Goal: Check status: Verify the current state of an ongoing process or item

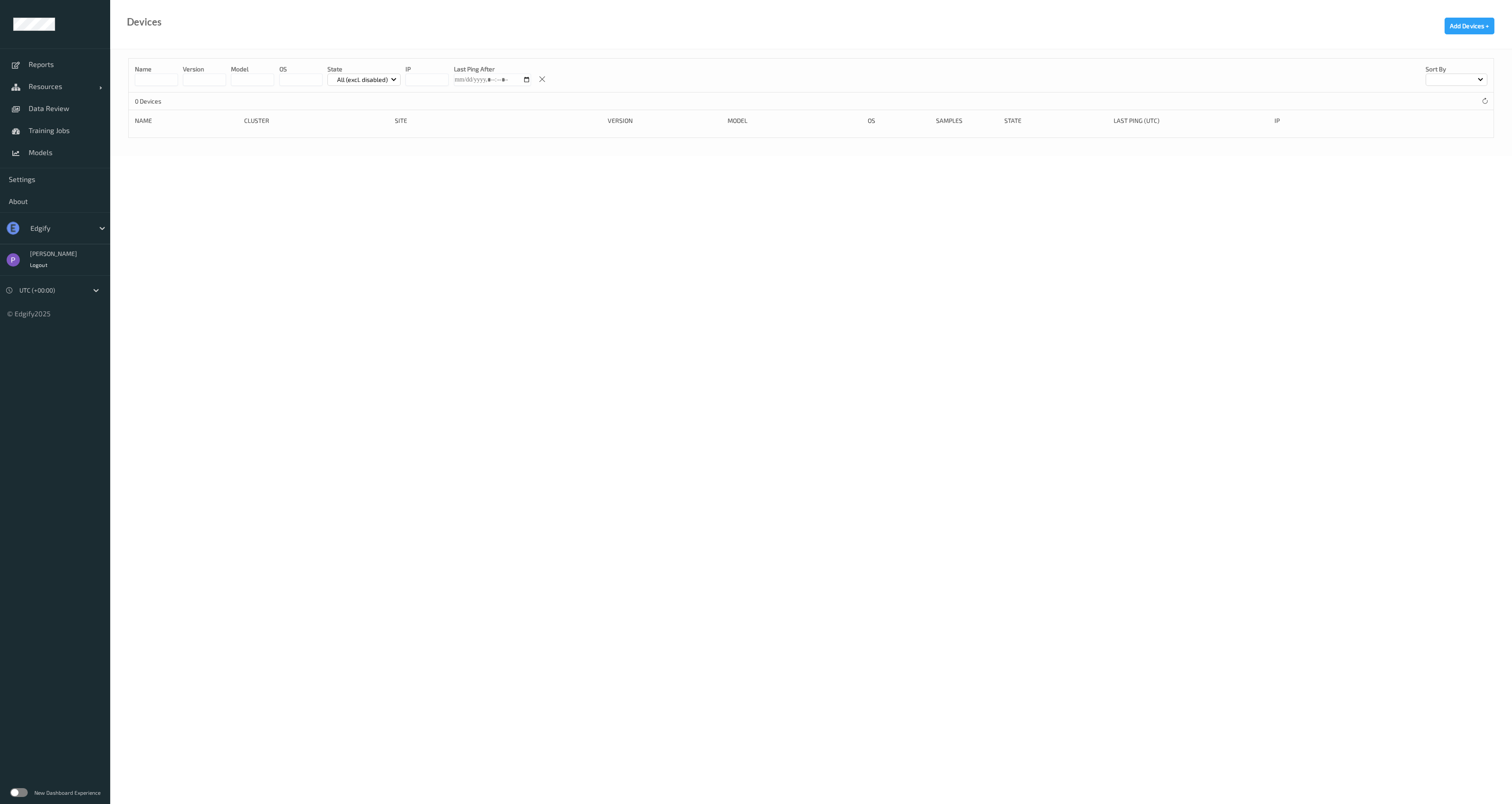
click at [53, 225] on div at bounding box center [60, 228] width 59 height 11
click at [66, 254] on div "DollarGeneral" at bounding box center [68, 249] width 84 height 16
click at [88, 176] on span "Settings" at bounding box center [55, 179] width 93 height 9
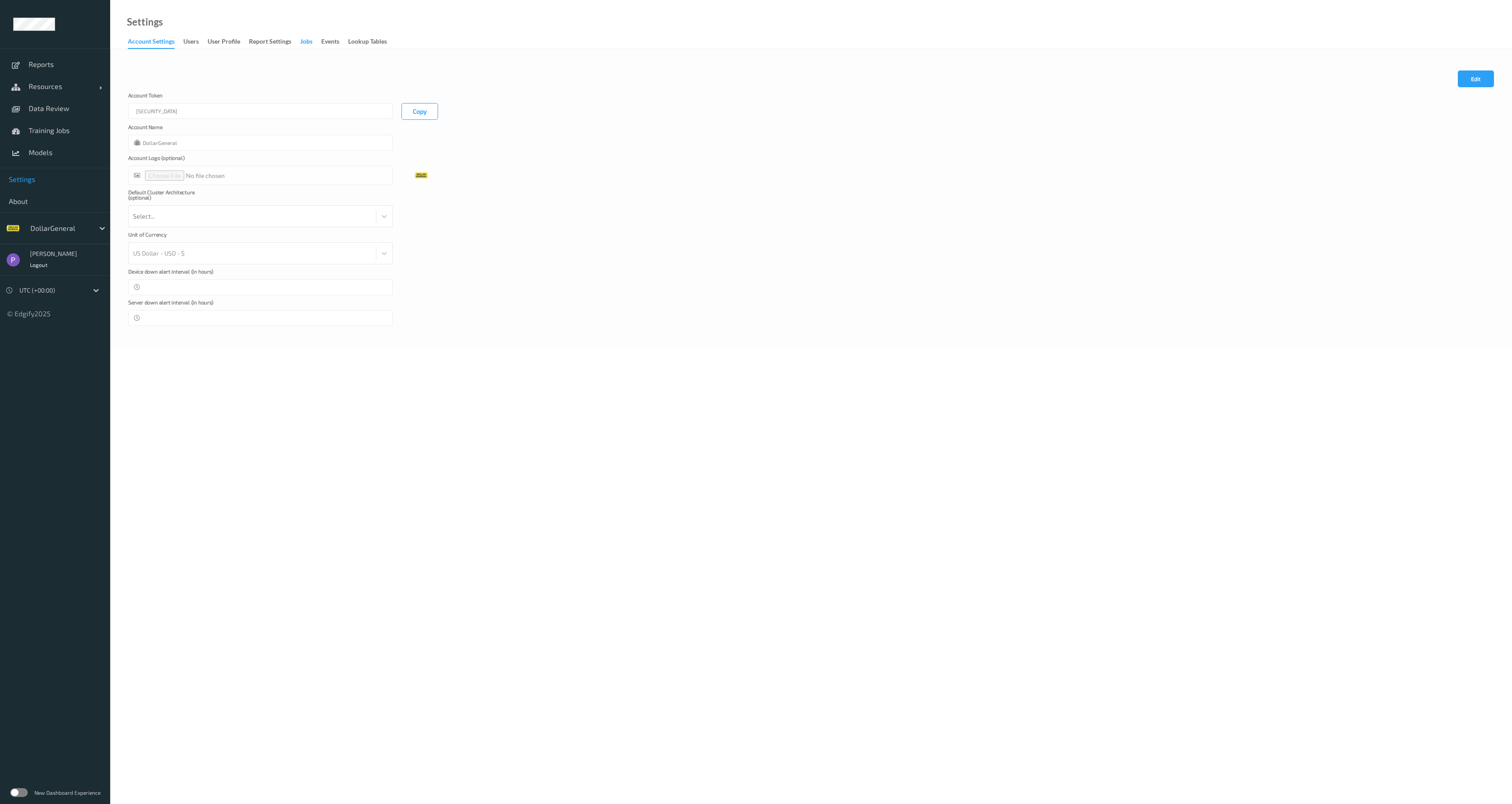
click at [307, 42] on div "Jobs" at bounding box center [306, 42] width 12 height 11
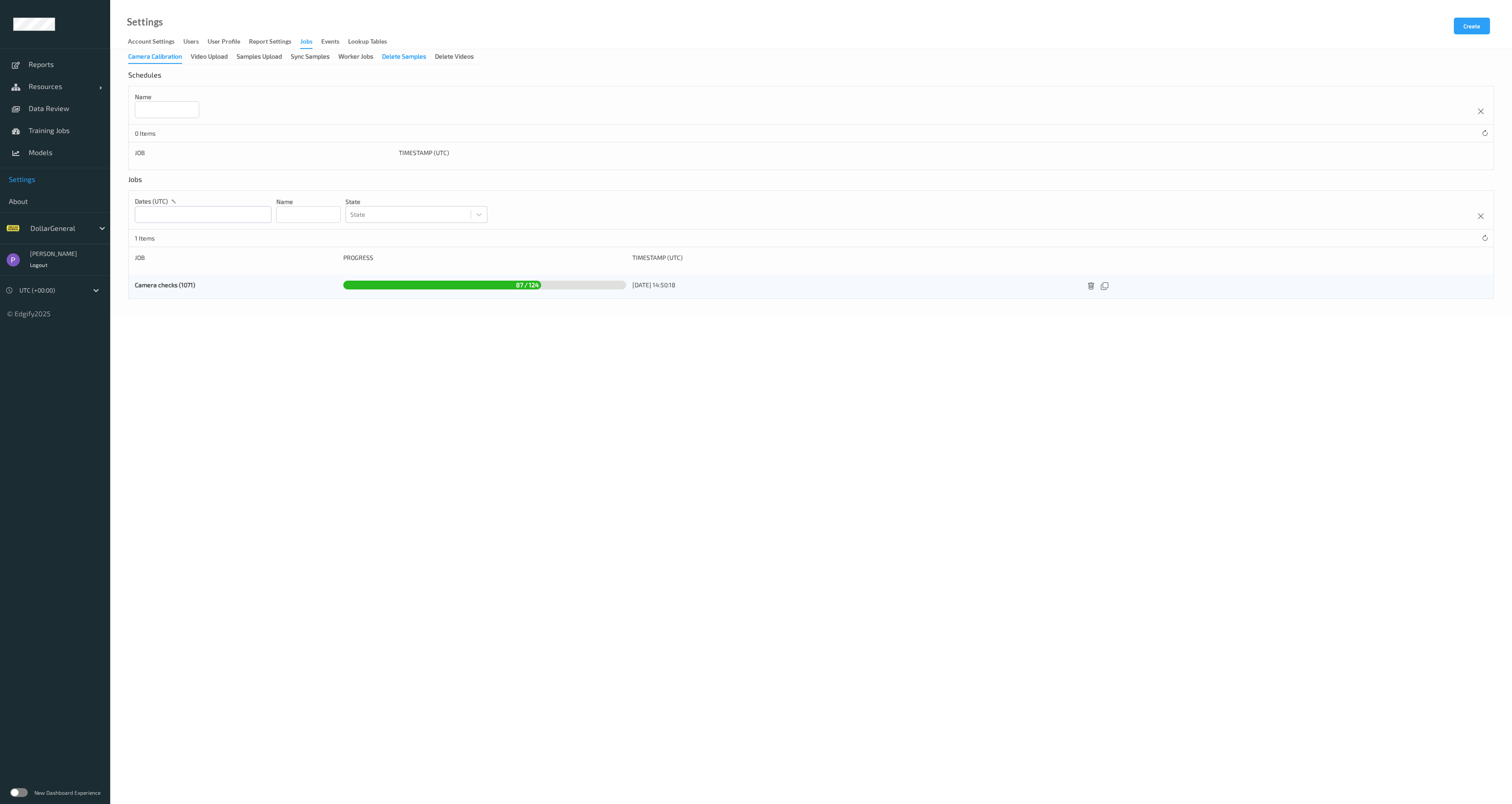
click at [403, 59] on div "Delete Samples" at bounding box center [404, 58] width 44 height 11
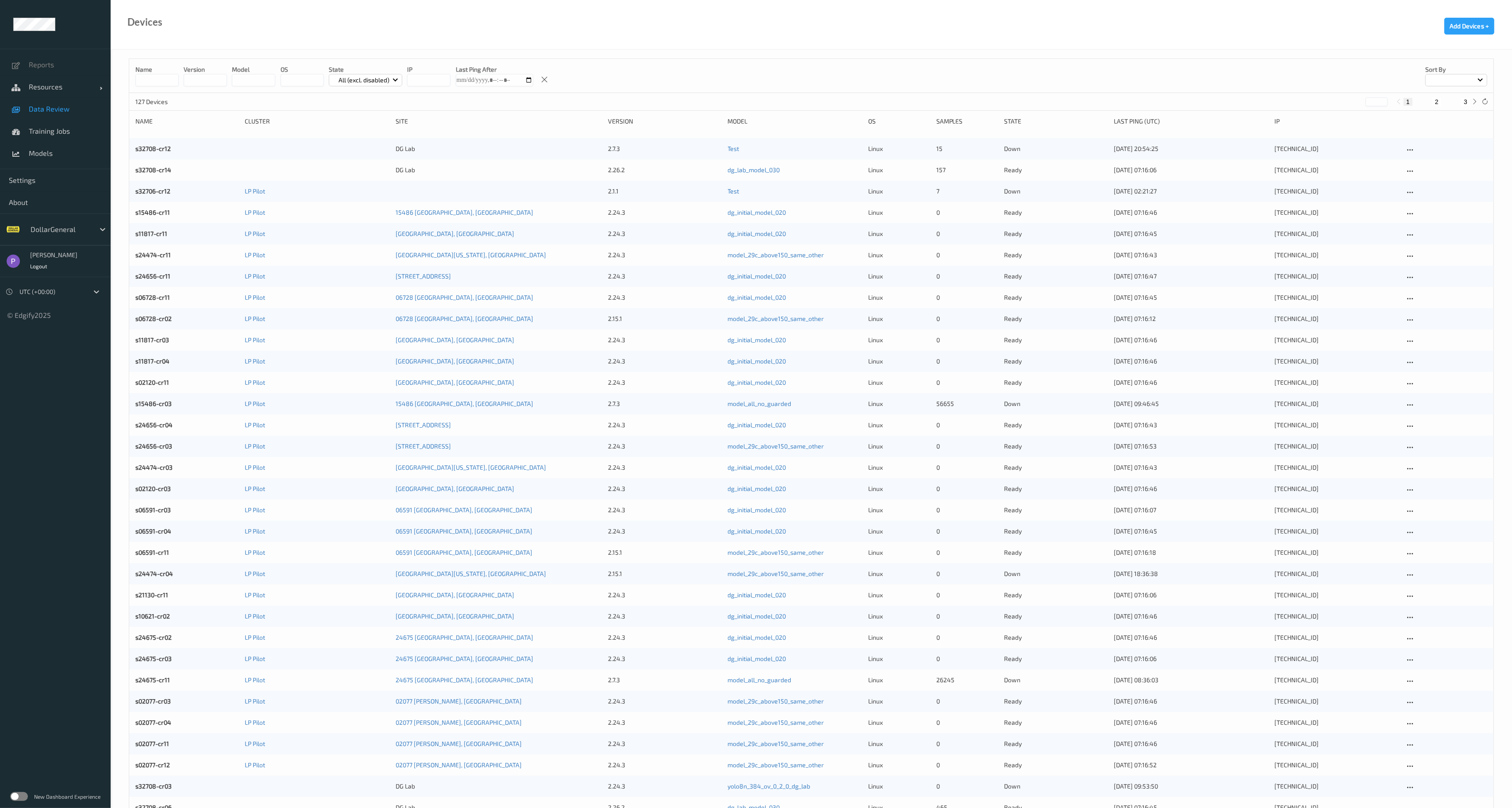
click at [72, 109] on span "Data Review" at bounding box center [65, 109] width 73 height 9
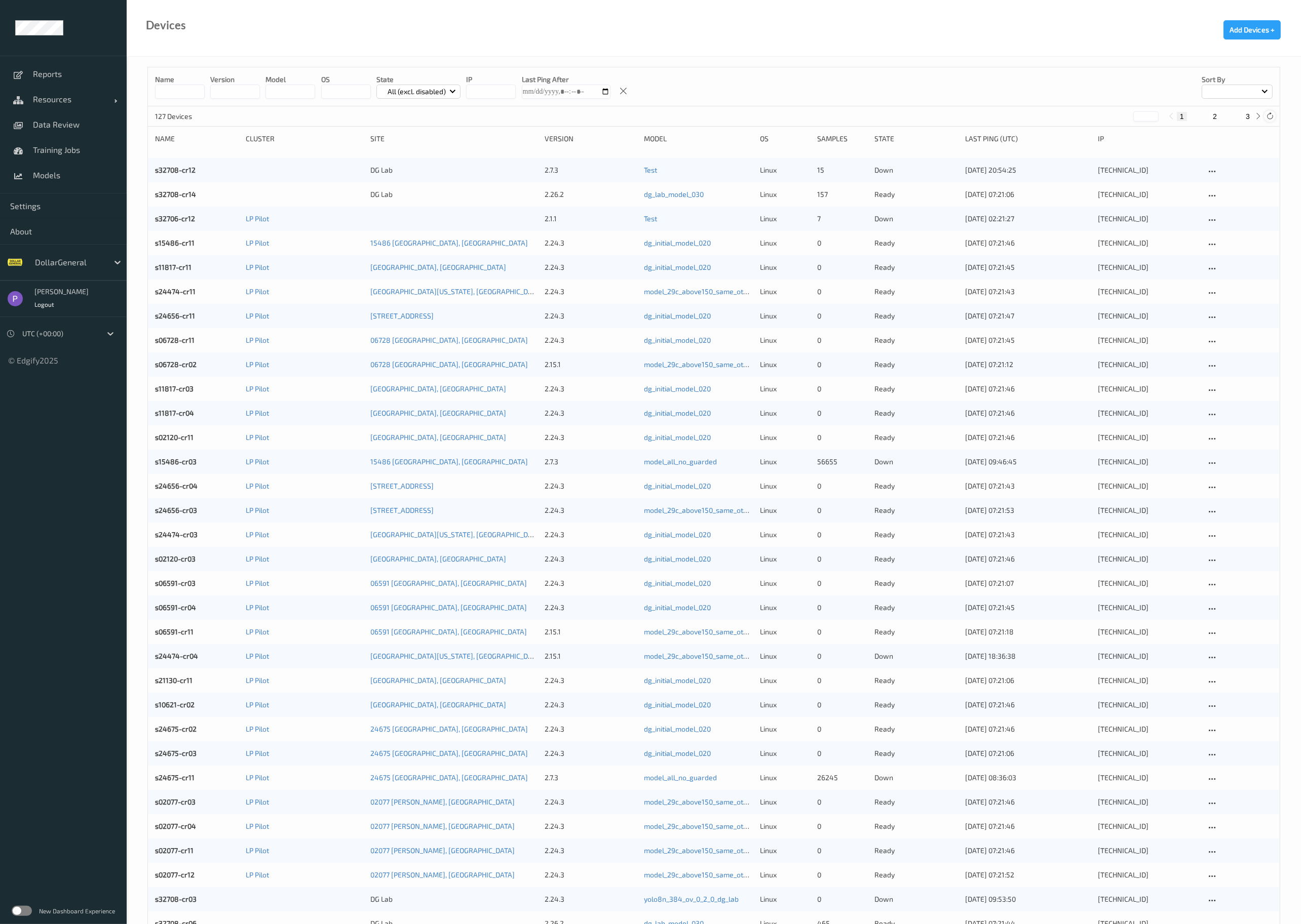
click at [1267, 115] on icon at bounding box center [1269, 116] width 7 height 7
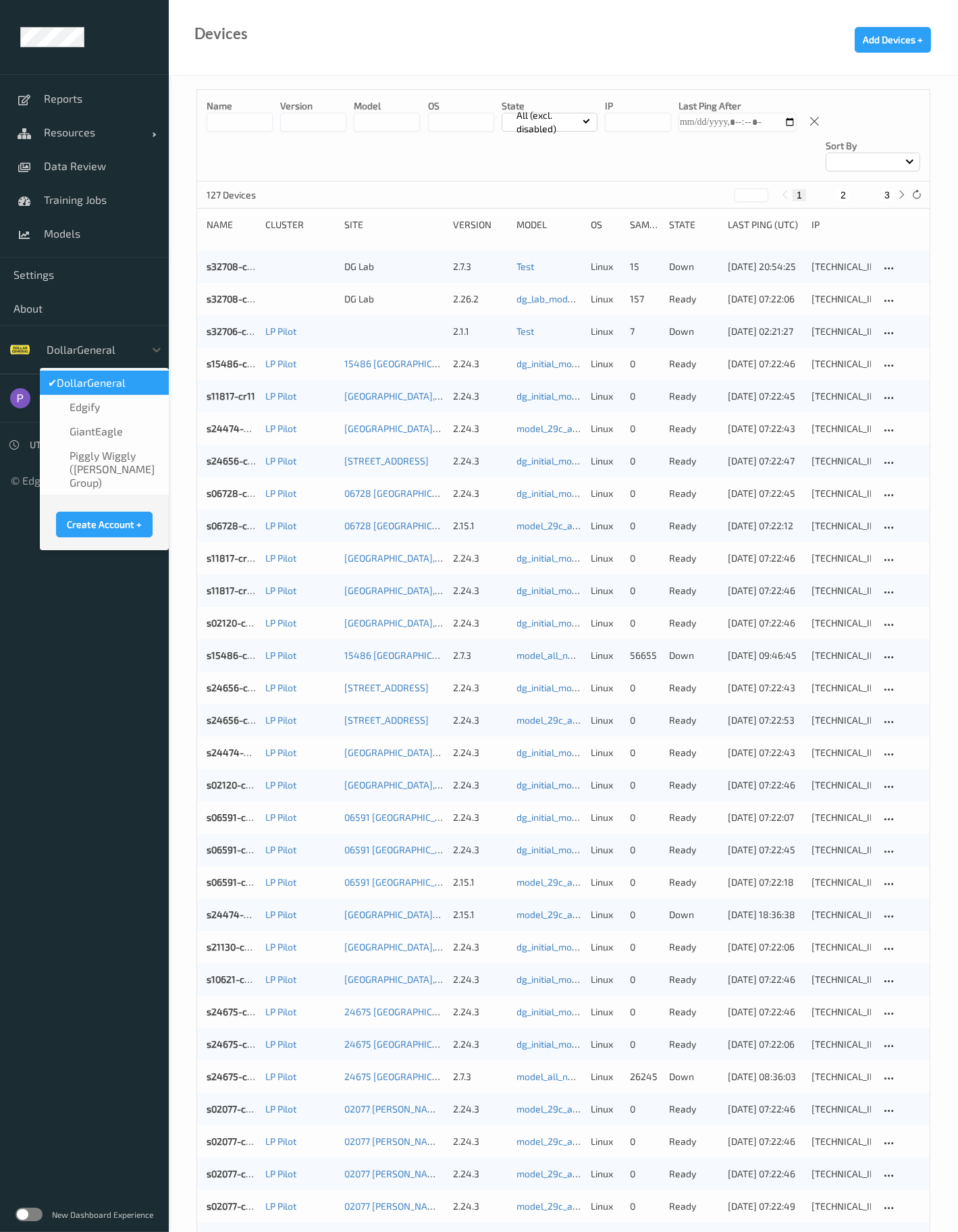
click at [96, 353] on div at bounding box center [92, 350] width 91 height 16
click at [101, 406] on div "edgify" at bounding box center [103, 406] width 112 height 13
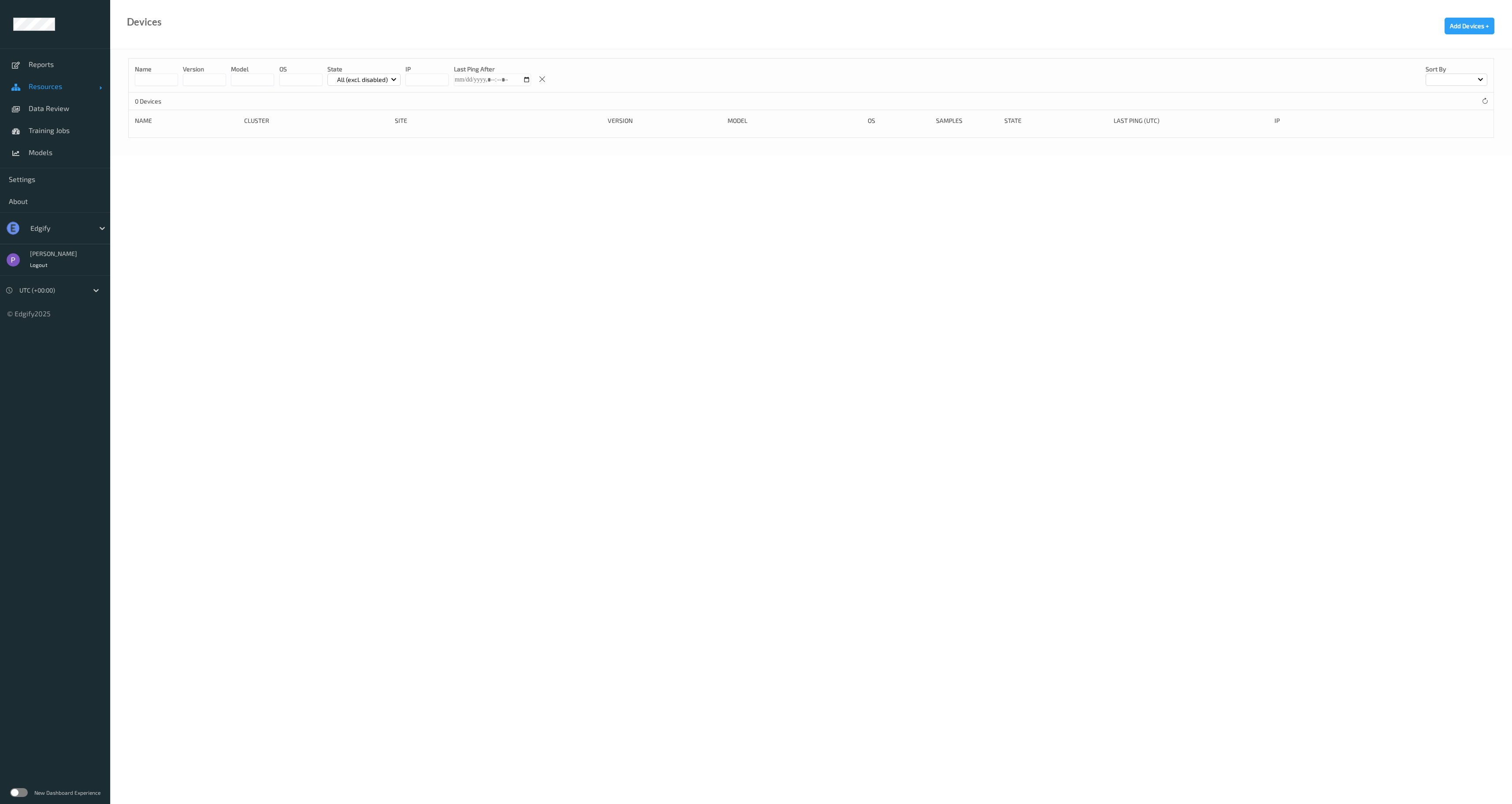
click at [56, 91] on link "Resources" at bounding box center [55, 86] width 110 height 22
click at [65, 110] on span "Devices" at bounding box center [65, 108] width 73 height 9
click at [61, 298] on div at bounding box center [60, 295] width 59 height 11
click at [284, 250] on body "Reports Resources Devices Clusters Sites Data Review Training Jobs Models Setti…" at bounding box center [756, 402] width 1512 height 804
click at [80, 85] on span "Resources" at bounding box center [64, 86] width 70 height 9
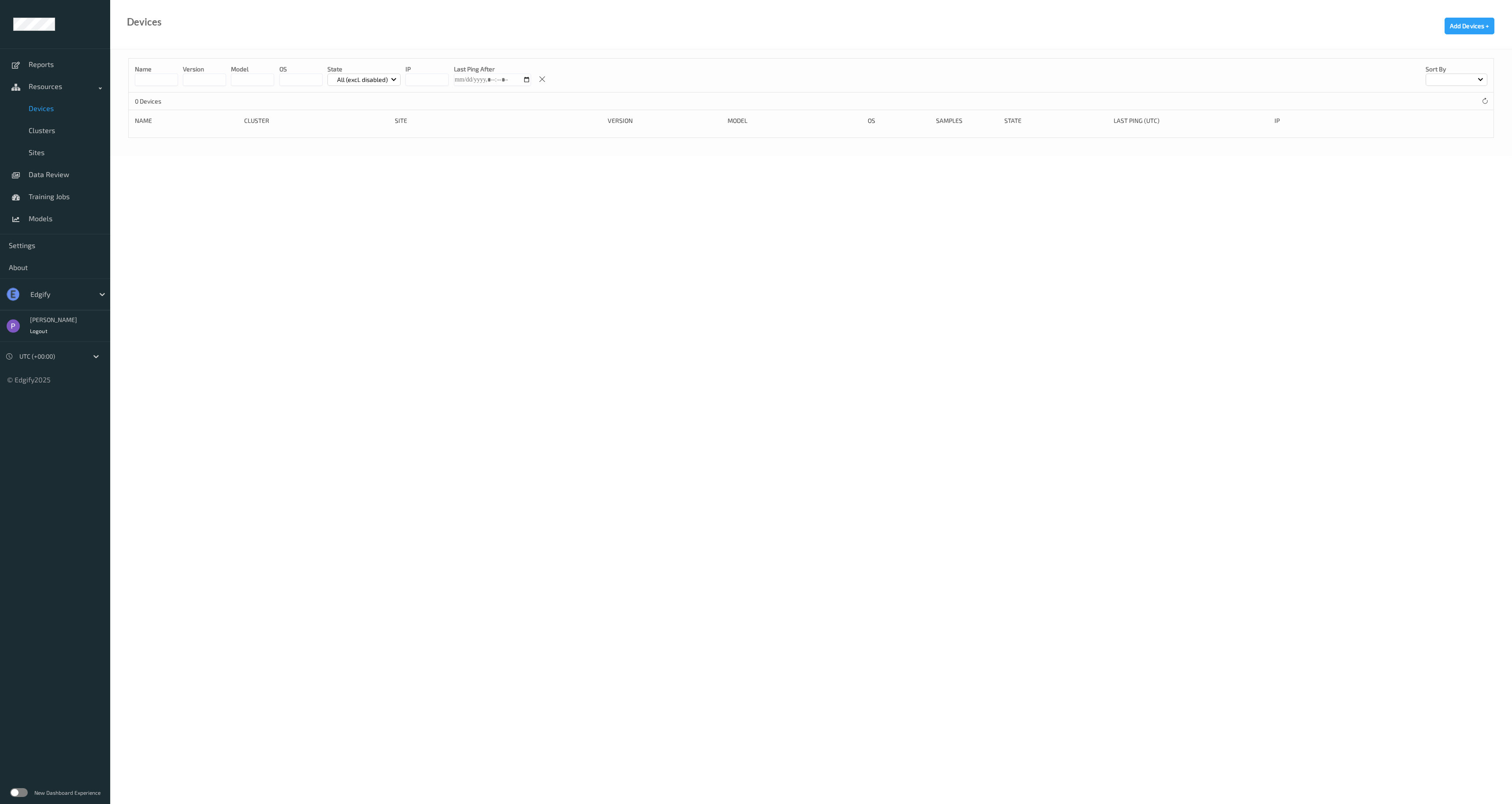
click at [68, 298] on div at bounding box center [60, 295] width 59 height 11
click at [70, 346] on span "GiantEagle" at bounding box center [62, 347] width 35 height 9
click at [60, 229] on div at bounding box center [60, 228] width 59 height 11
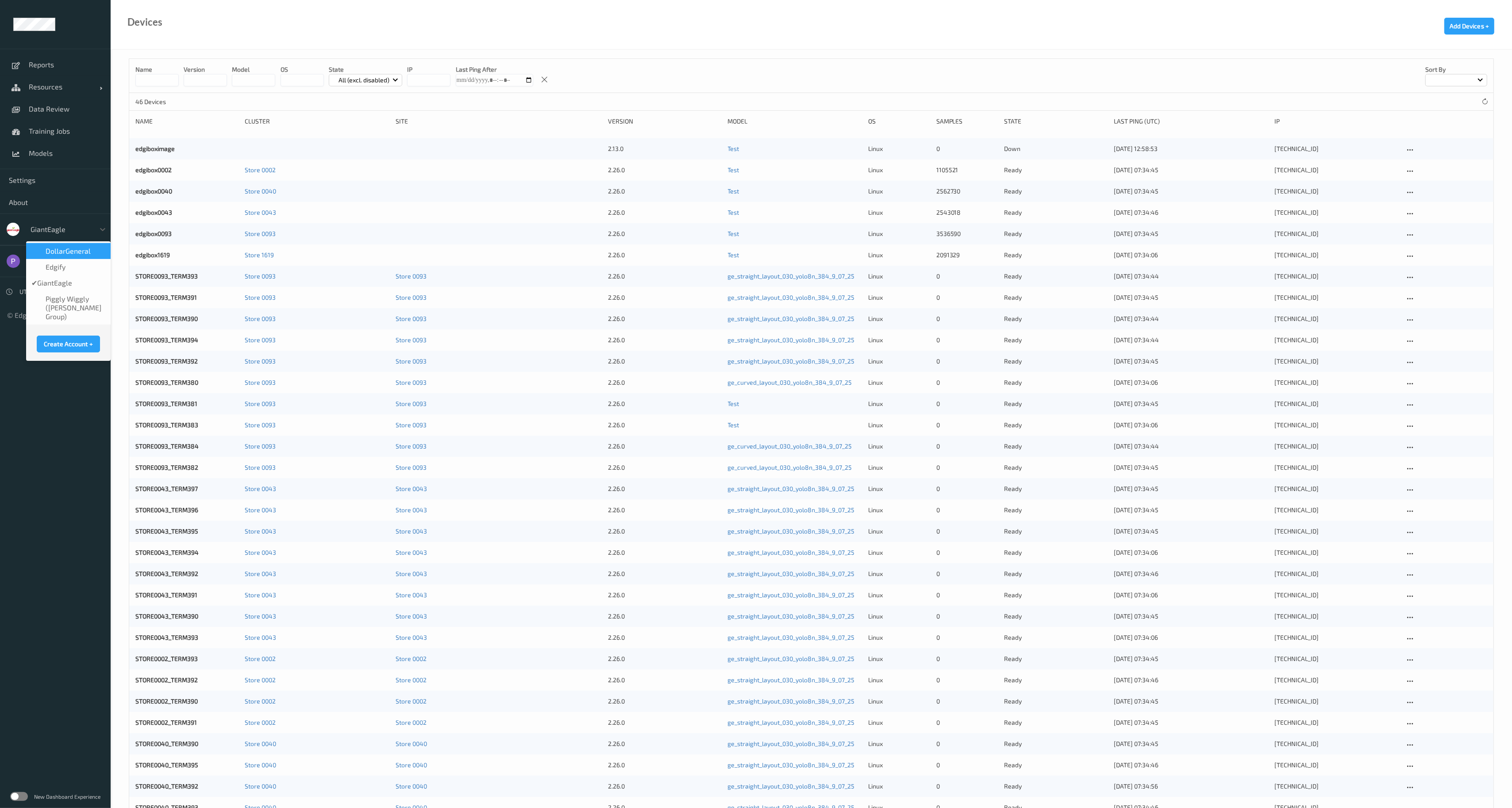
click at [67, 249] on span "DollarGeneral" at bounding box center [68, 251] width 45 height 9
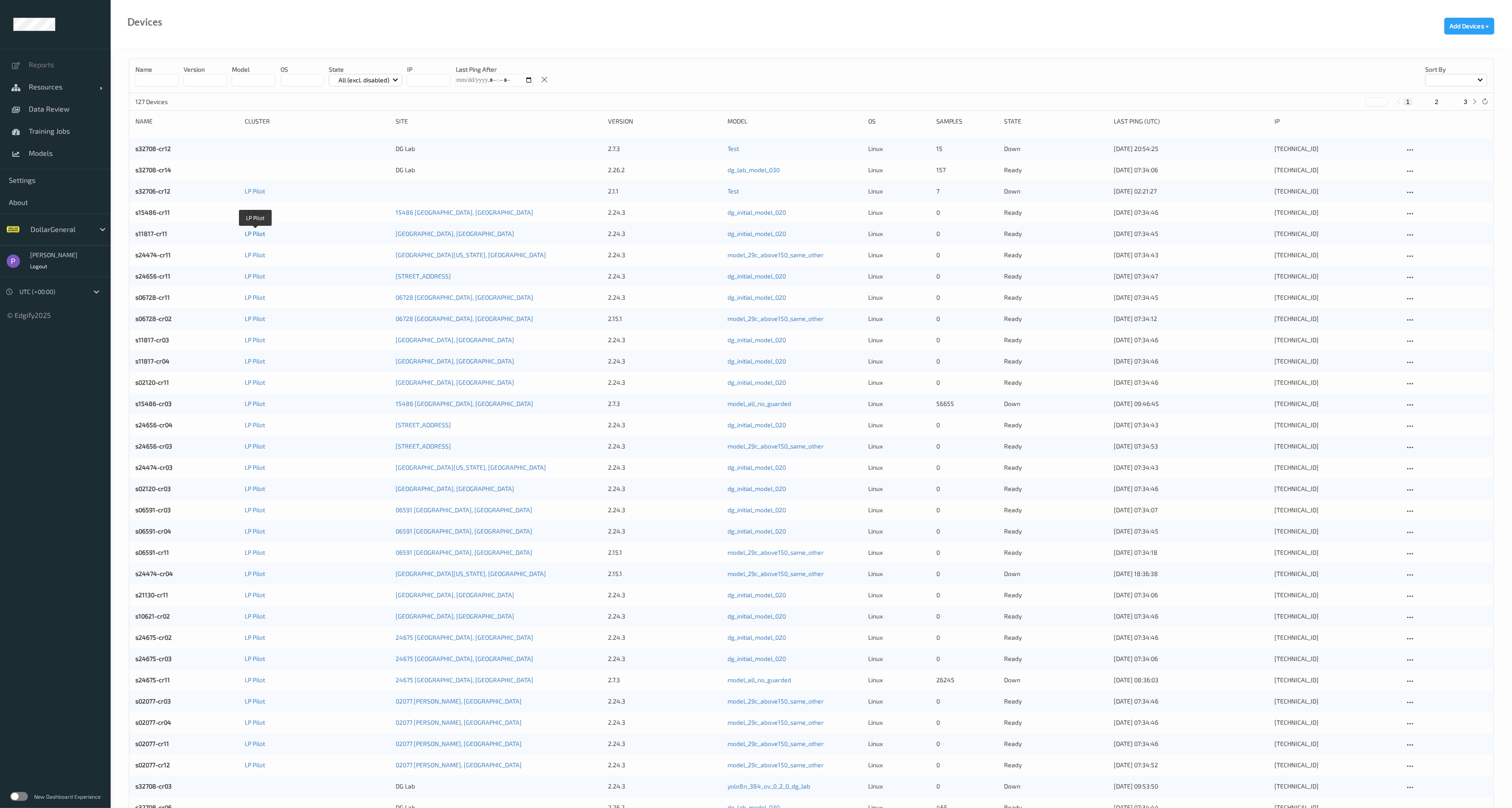
click at [247, 235] on link "LP Pilot" at bounding box center [255, 234] width 21 height 8
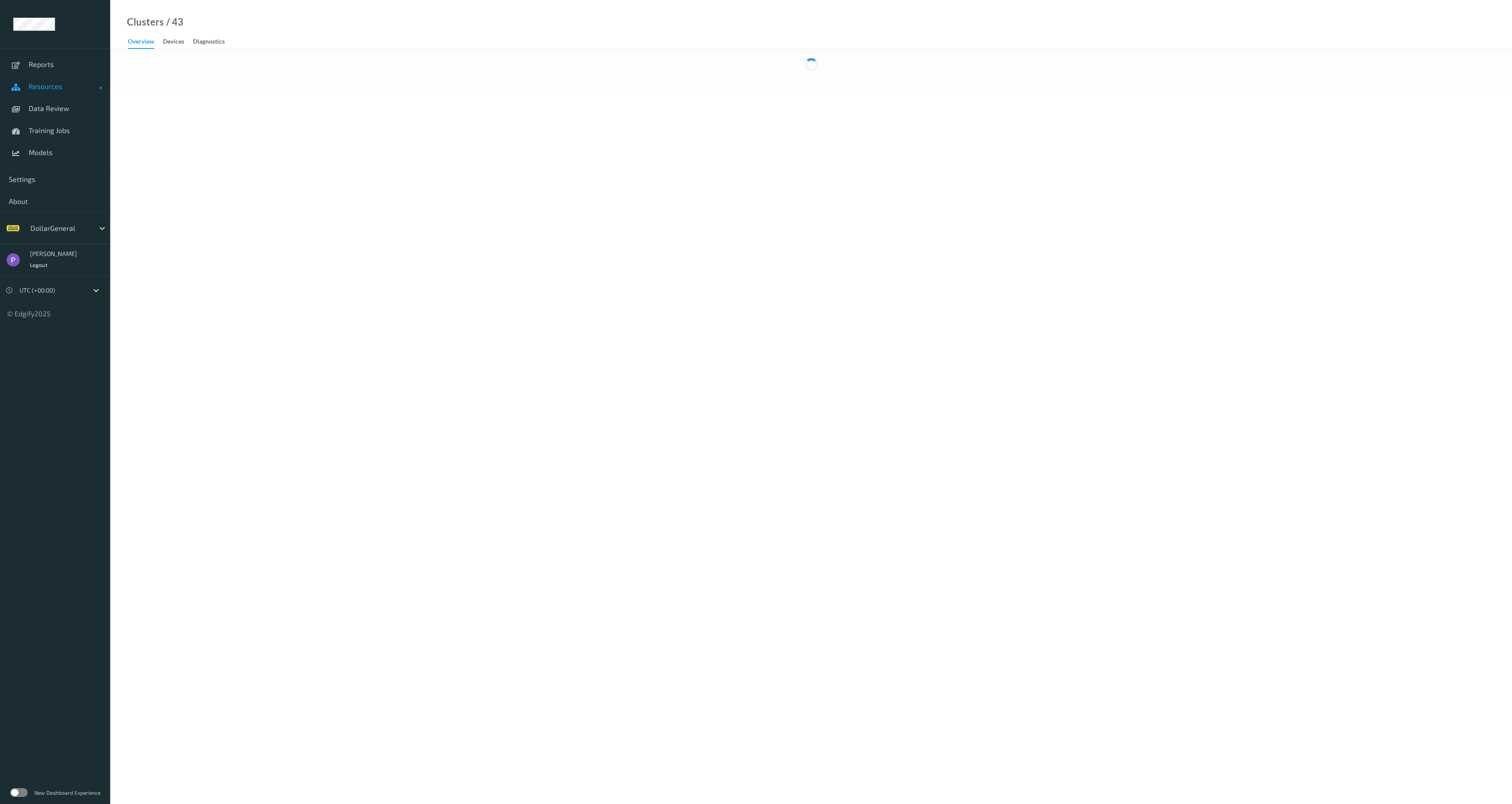
click at [58, 92] on link "Resources" at bounding box center [55, 86] width 110 height 22
click at [49, 127] on span "Clusters" at bounding box center [65, 130] width 73 height 9
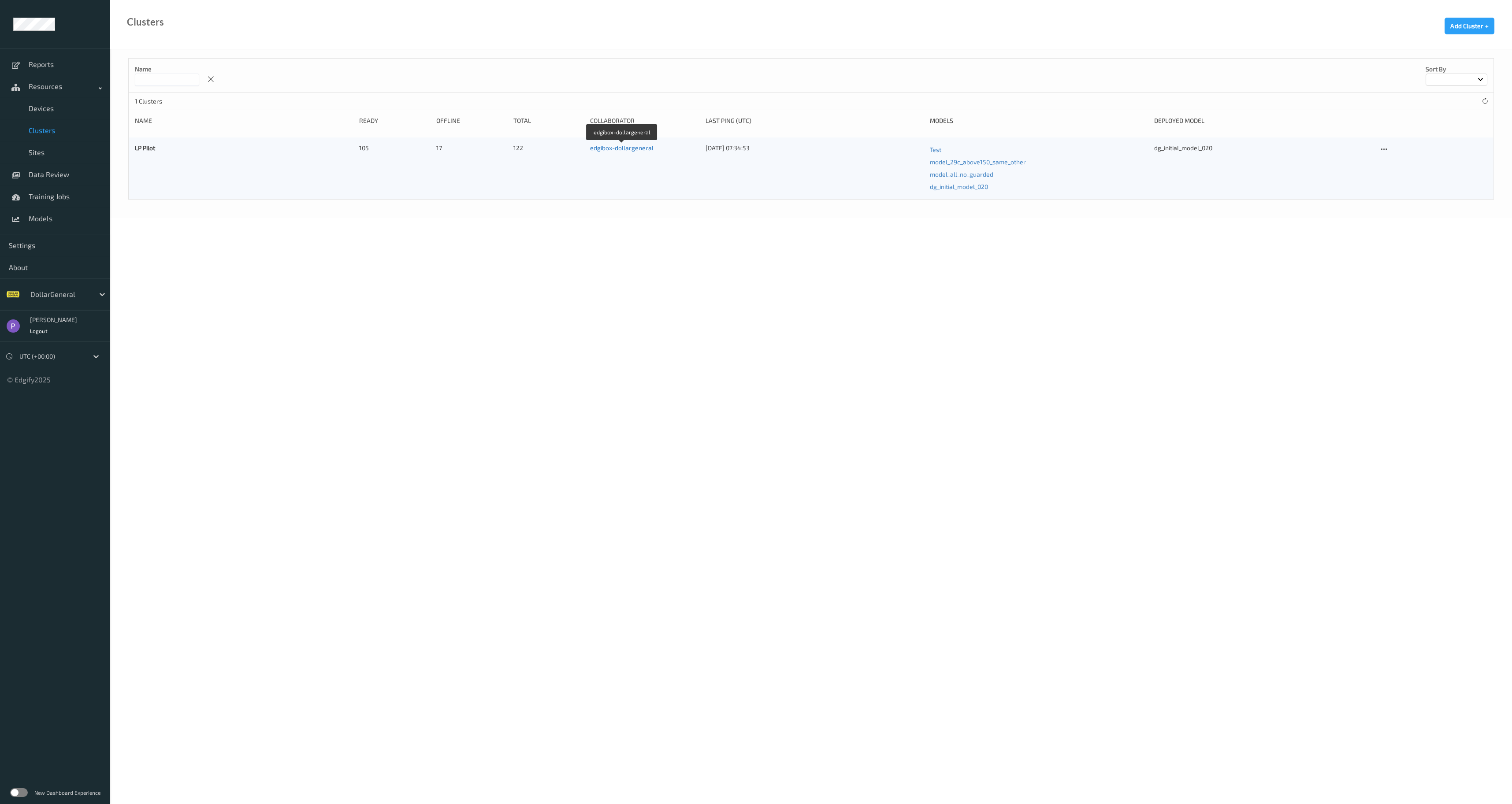
click at [635, 148] on link "edgibox-dollargeneral" at bounding box center [622, 148] width 63 height 8
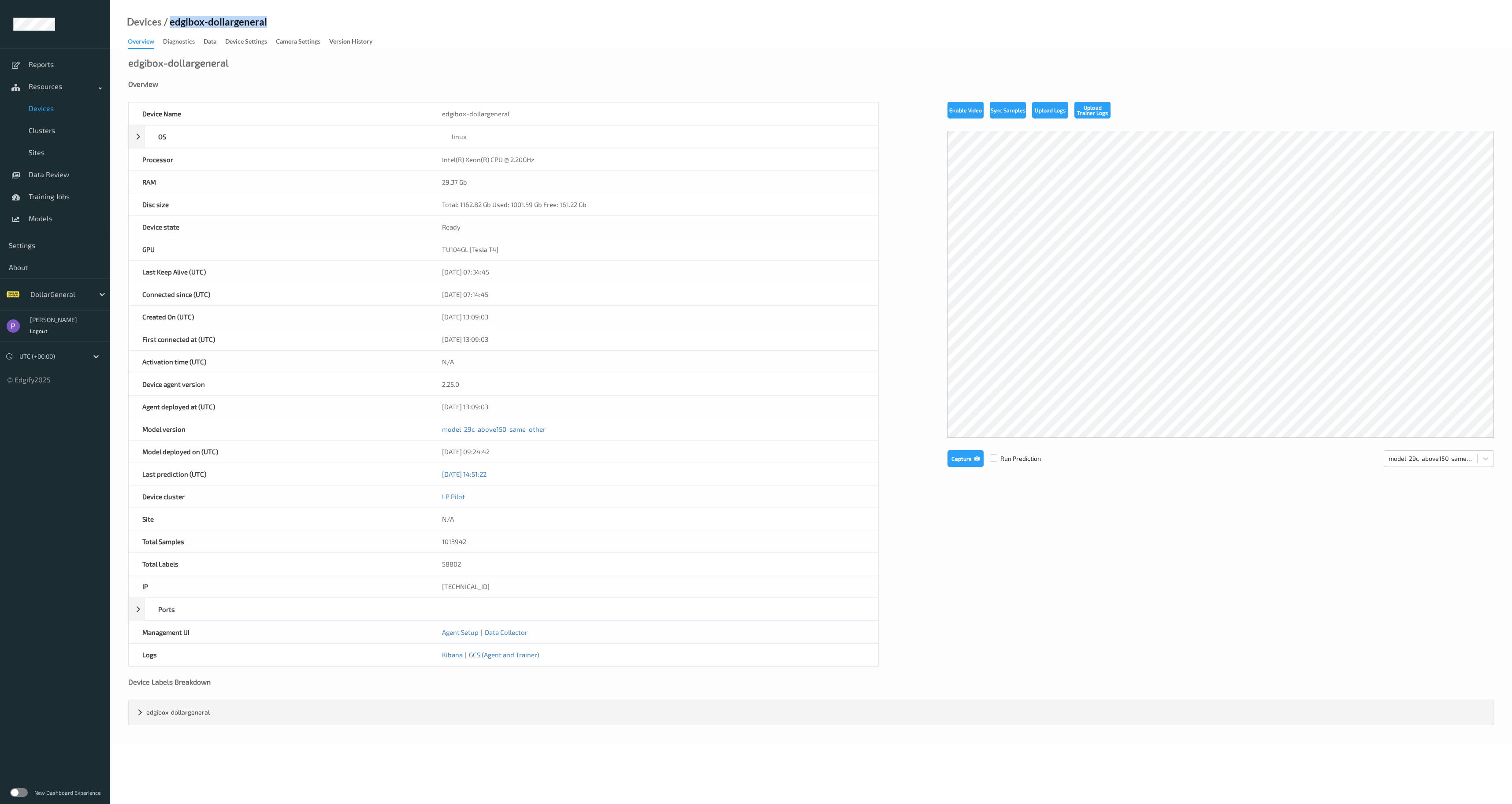
drag, startPoint x: 278, startPoint y: 21, endPoint x: 170, endPoint y: 24, distance: 108.0
click at [170, 24] on div "Devices / edgibox-dollargeneral Overview Diagnostics Data Device Settings Camer…" at bounding box center [811, 25] width 1402 height 49
copy div "edgibox-dollargeneral"
click at [86, 110] on span "Devices" at bounding box center [65, 108] width 73 height 9
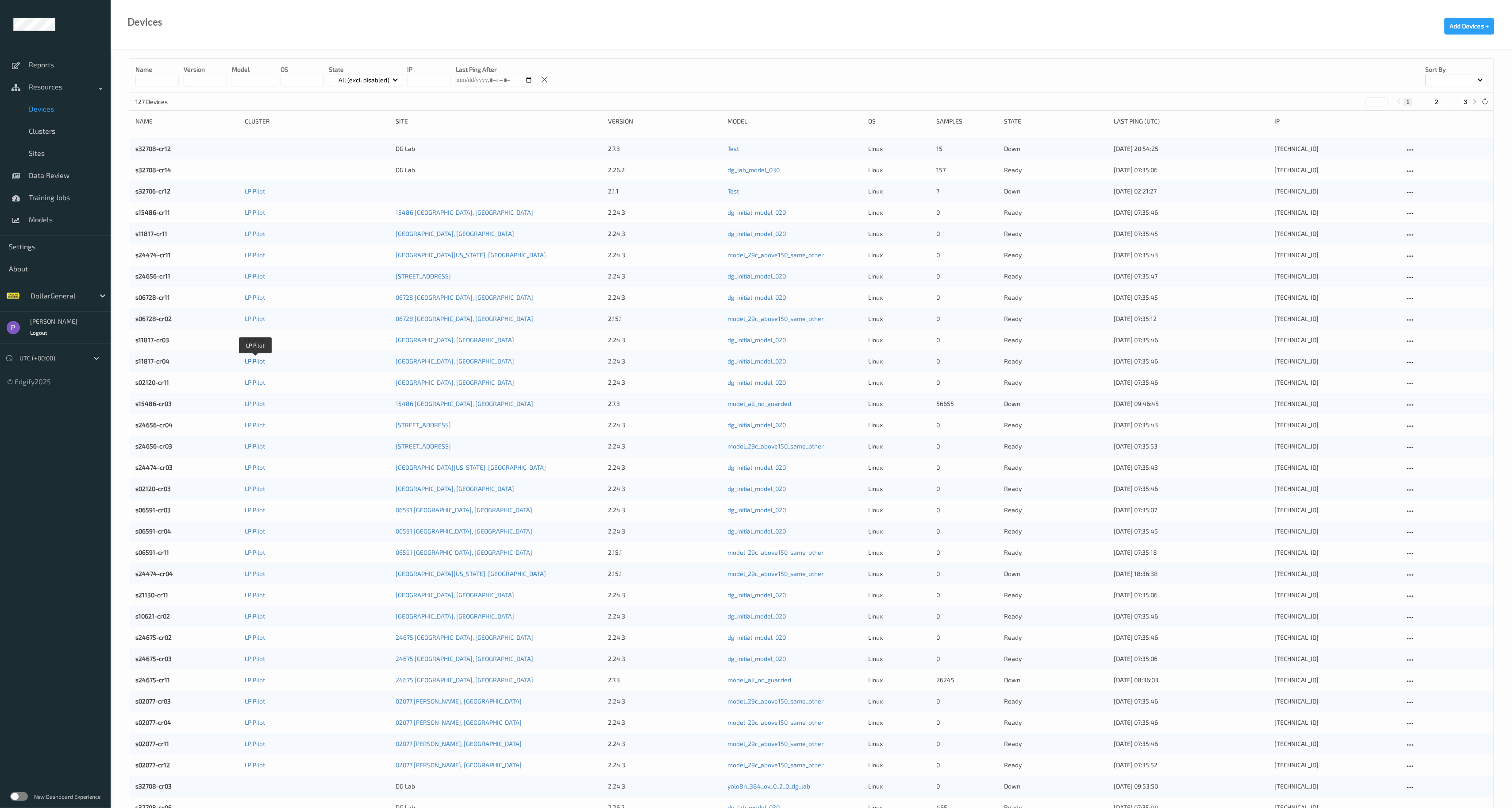
click at [256, 360] on link "LP Pilot" at bounding box center [255, 361] width 21 height 8
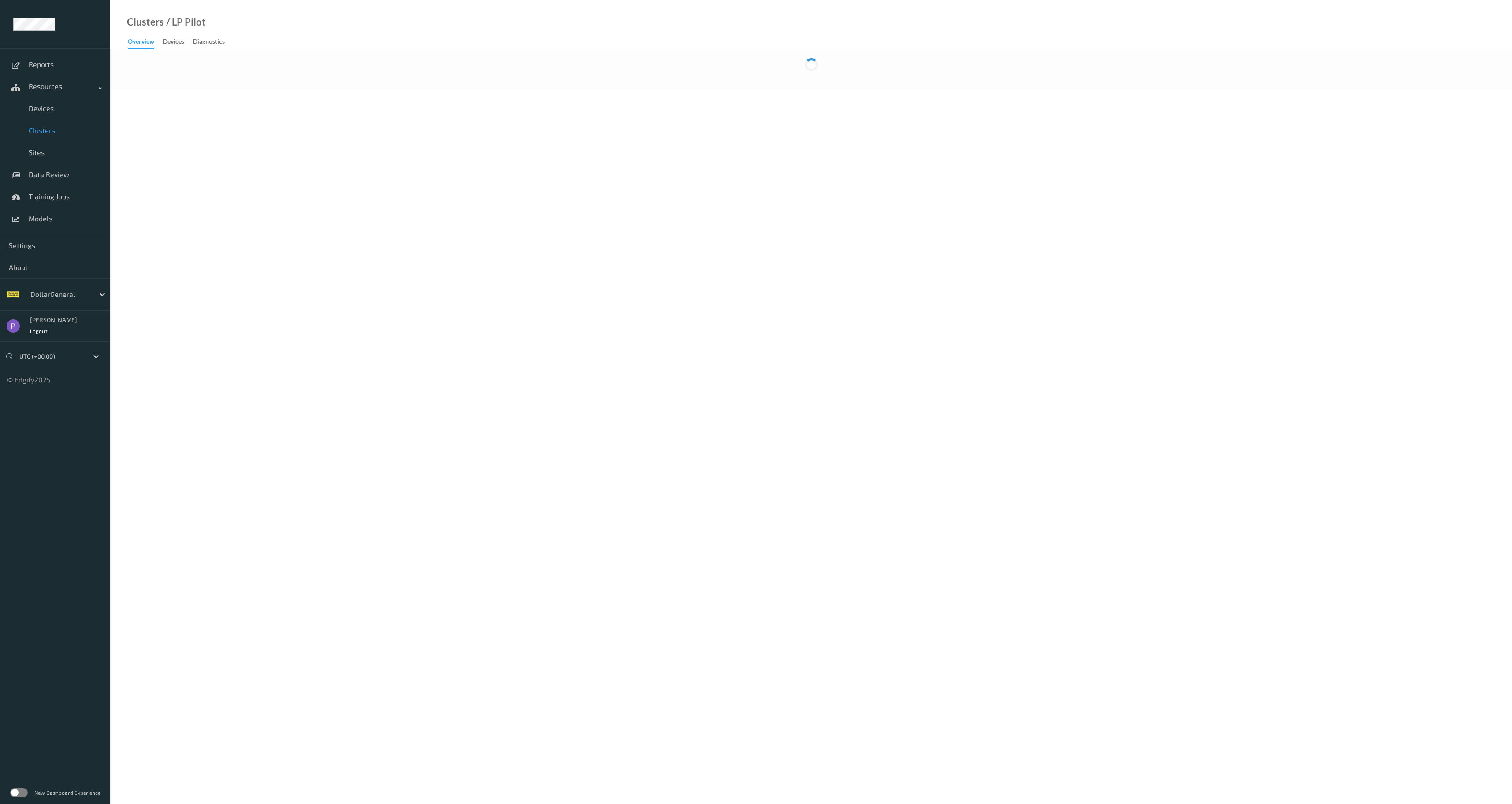
click at [66, 133] on span "Clusters" at bounding box center [65, 130] width 73 height 9
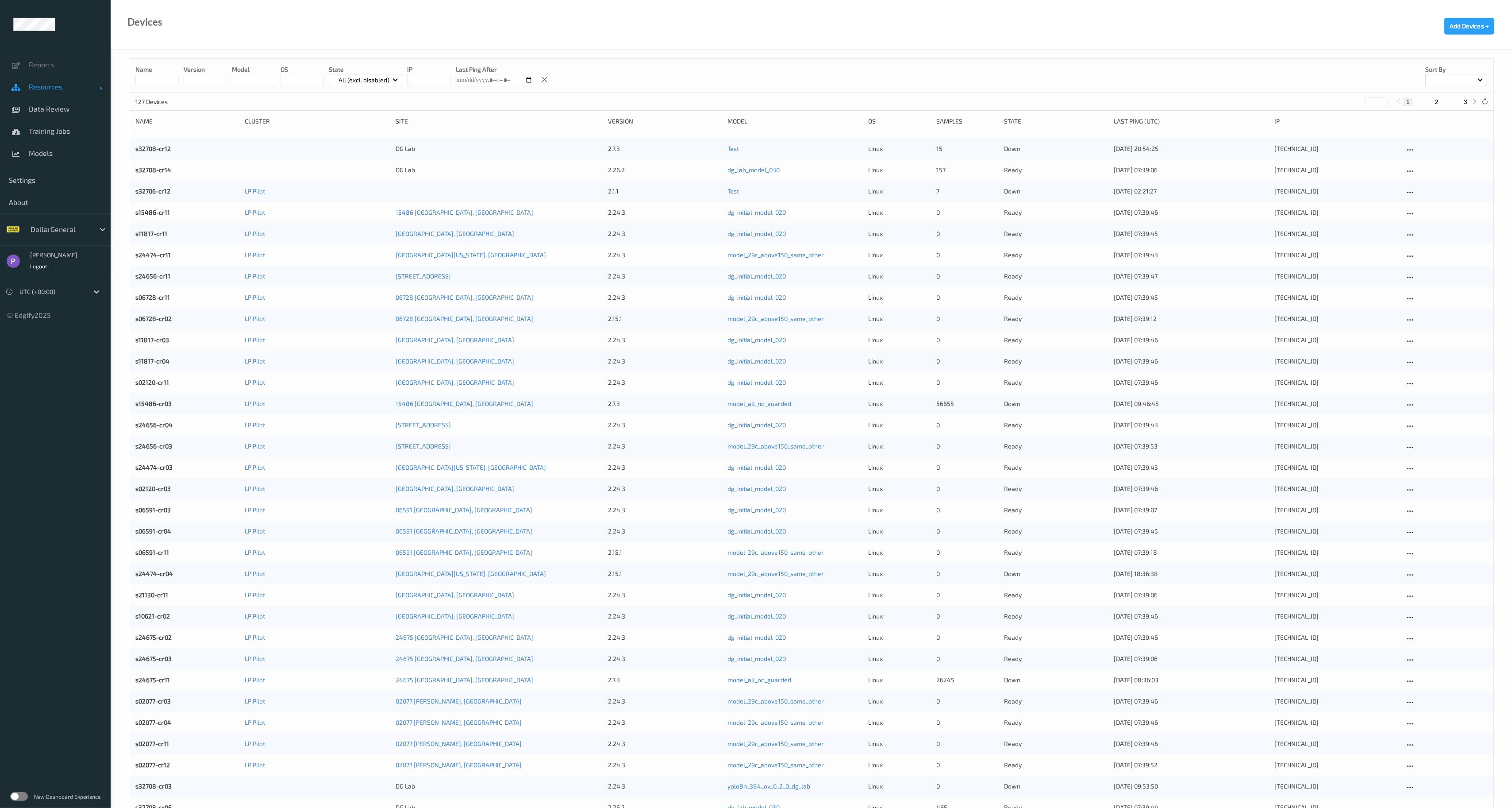
click at [70, 85] on span "Resources" at bounding box center [64, 87] width 71 height 9
click at [61, 114] on link "Devices" at bounding box center [55, 109] width 111 height 22
click at [157, 81] on input at bounding box center [157, 80] width 44 height 12
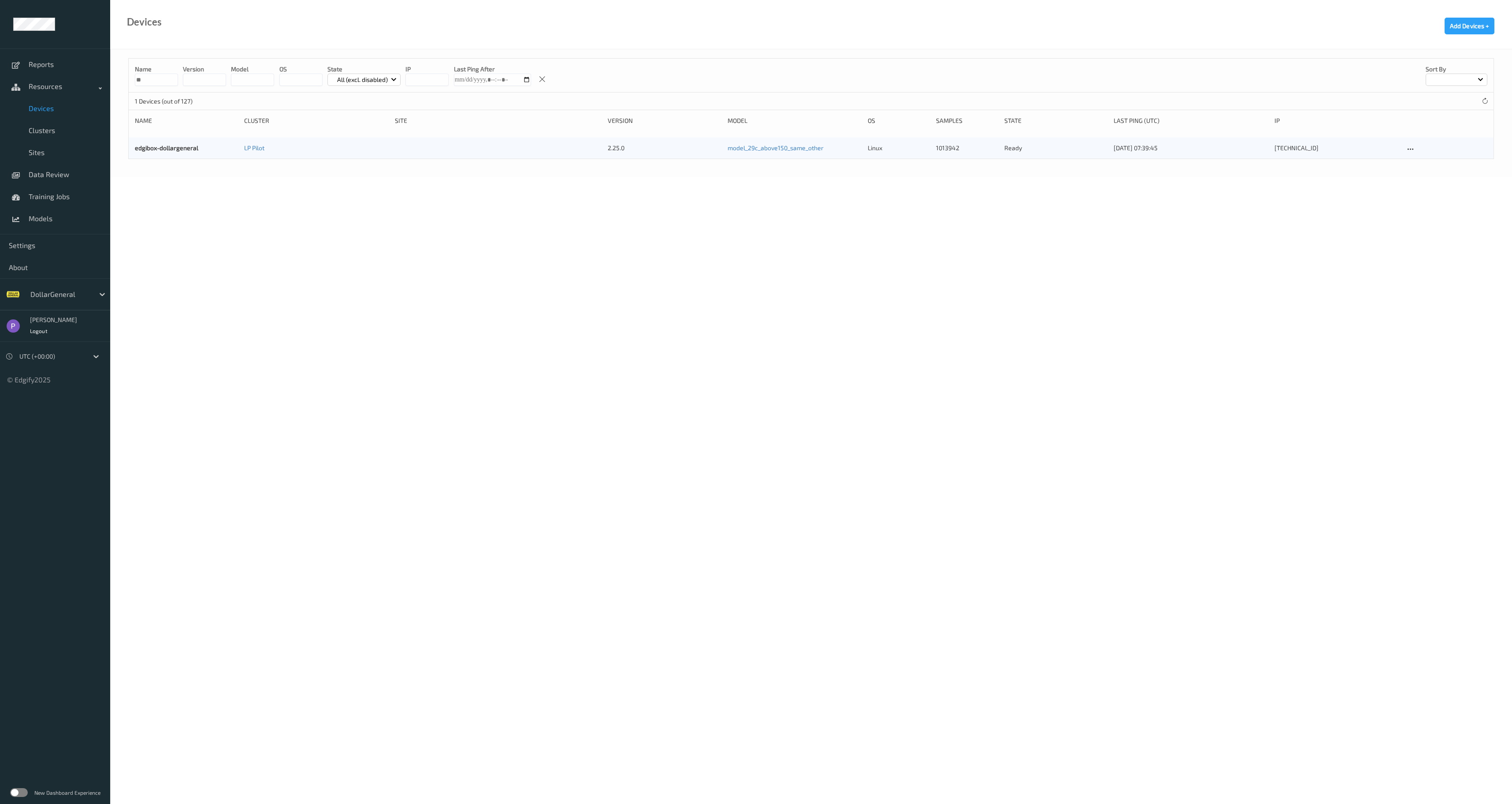
type input "**"
click at [146, 238] on body "Reports Resources Devices Clusters Sites Data Review Training Jobs Models Setti…" at bounding box center [756, 402] width 1512 height 804
click at [148, 143] on div "edgibox-dollargeneral LP Pilot 2.25.0 model_29c_above150_same_other linux 10139…" at bounding box center [811, 148] width 1365 height 21
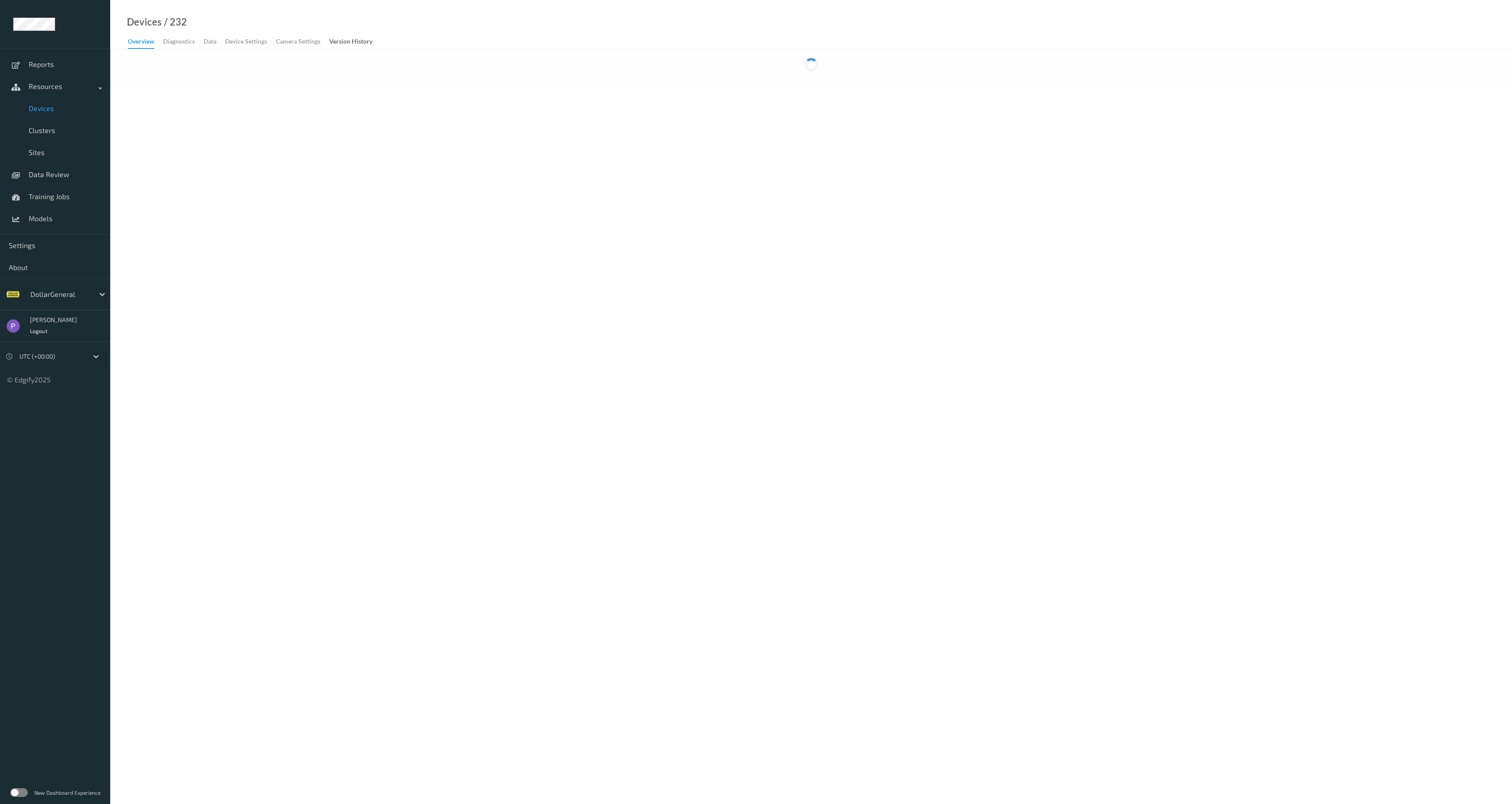
click at [151, 153] on body "Reports Resources Devices Clusters Sites Data Review Training Jobs Models Setti…" at bounding box center [756, 402] width 1512 height 804
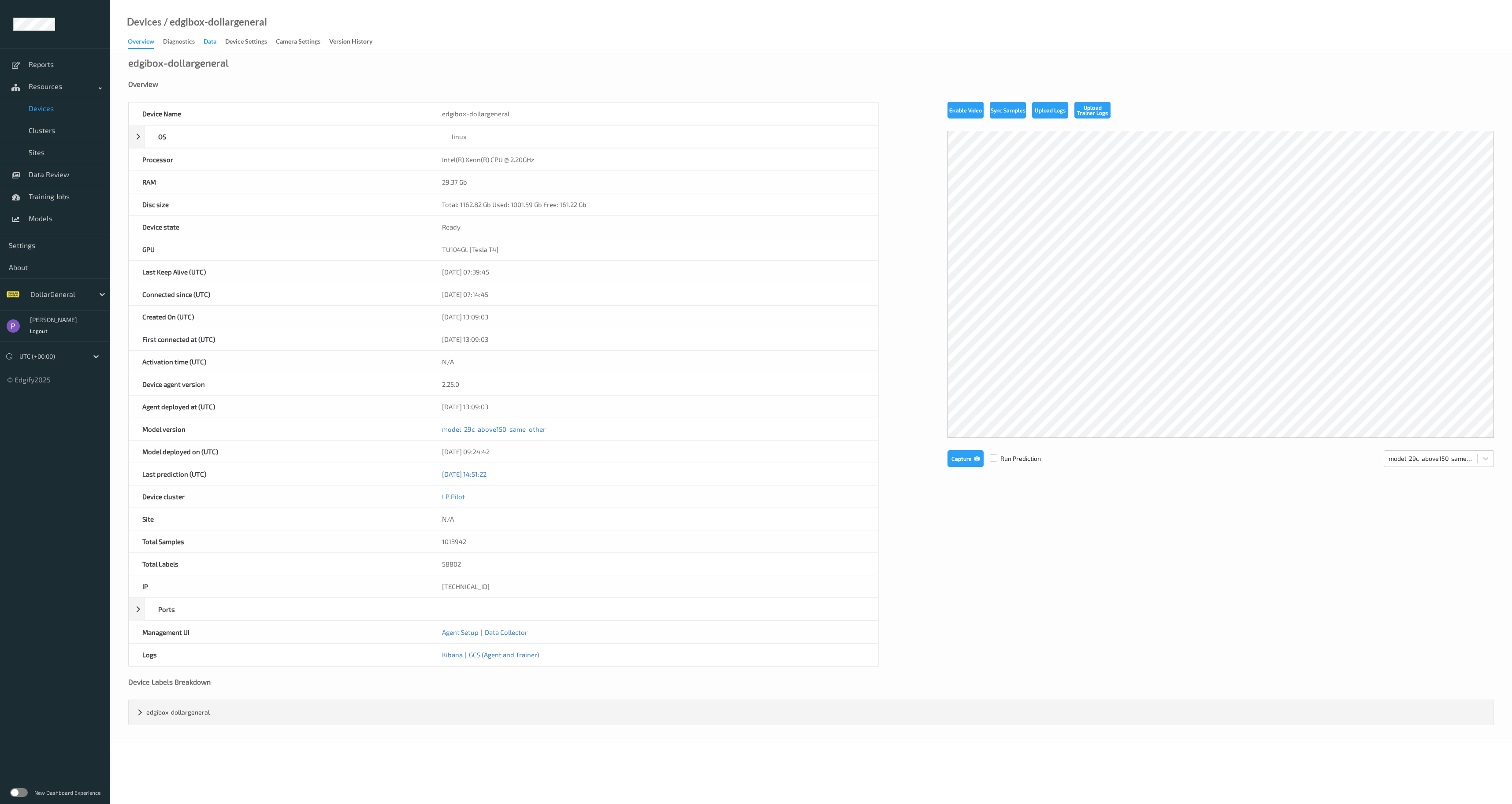
click at [215, 40] on div "Data" at bounding box center [210, 42] width 13 height 11
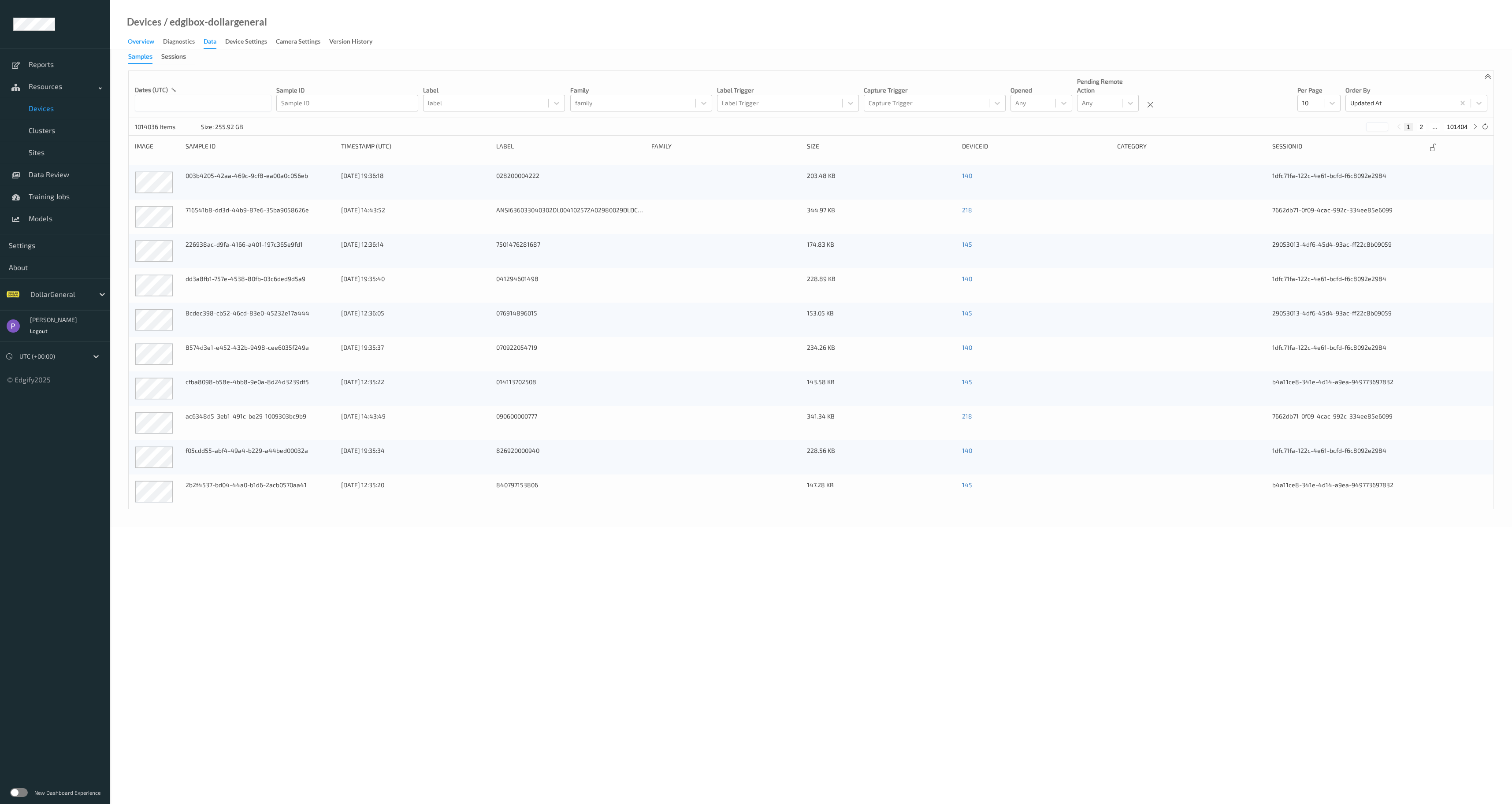
click at [146, 42] on div "Overview" at bounding box center [141, 42] width 26 height 11
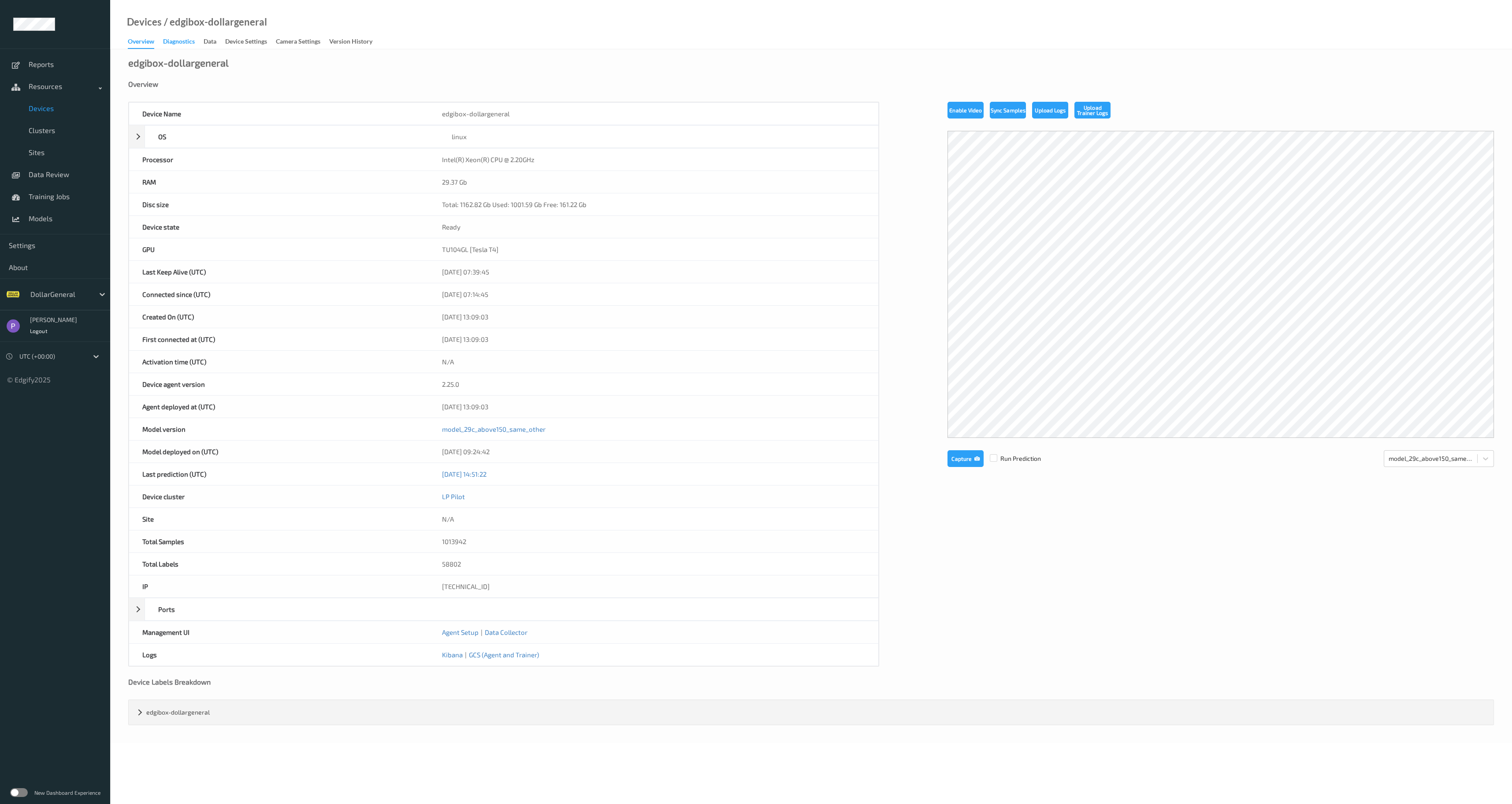
click at [172, 40] on div "Diagnostics" at bounding box center [179, 42] width 32 height 11
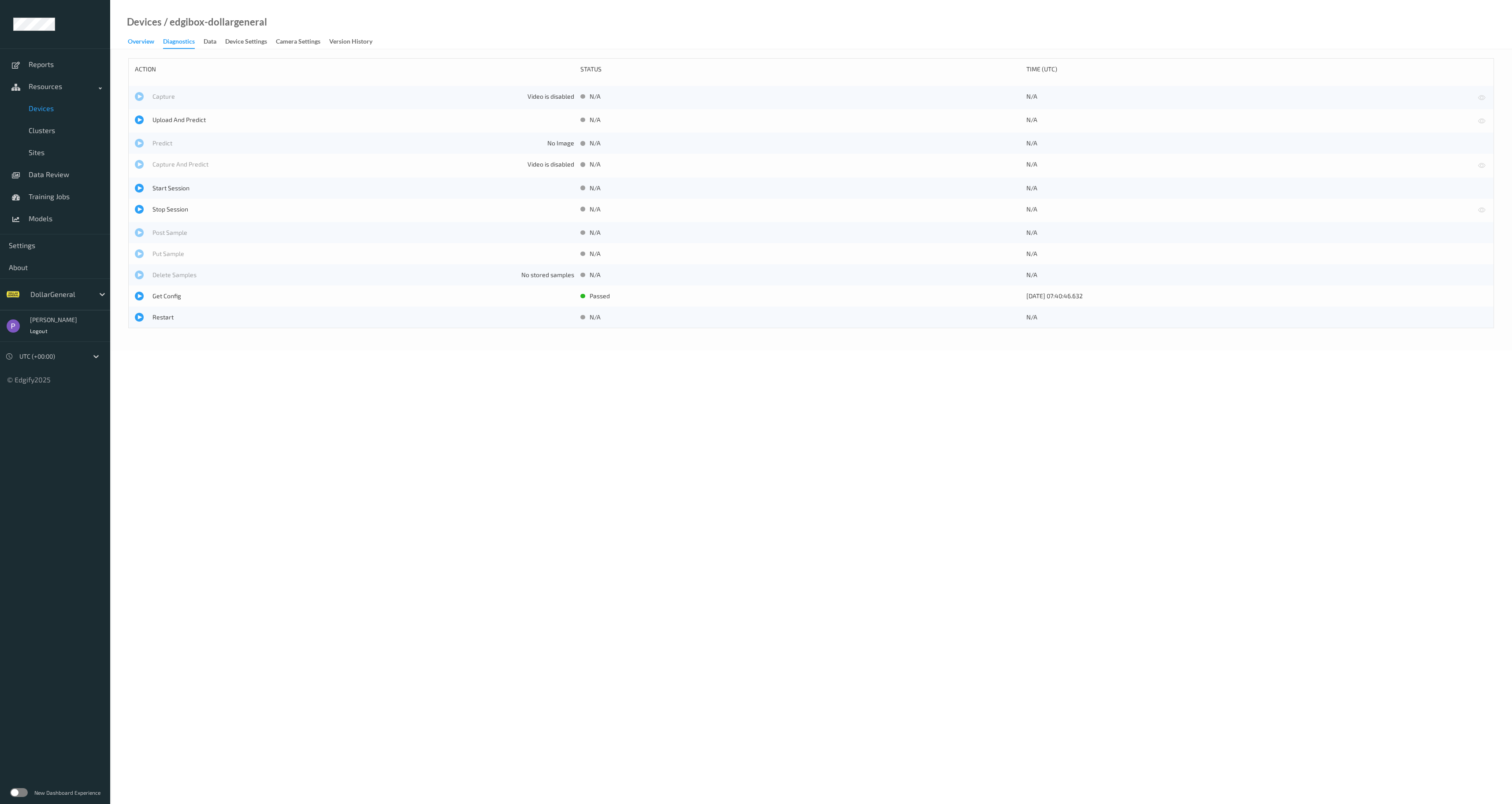
click at [142, 41] on div "Overview" at bounding box center [141, 42] width 26 height 11
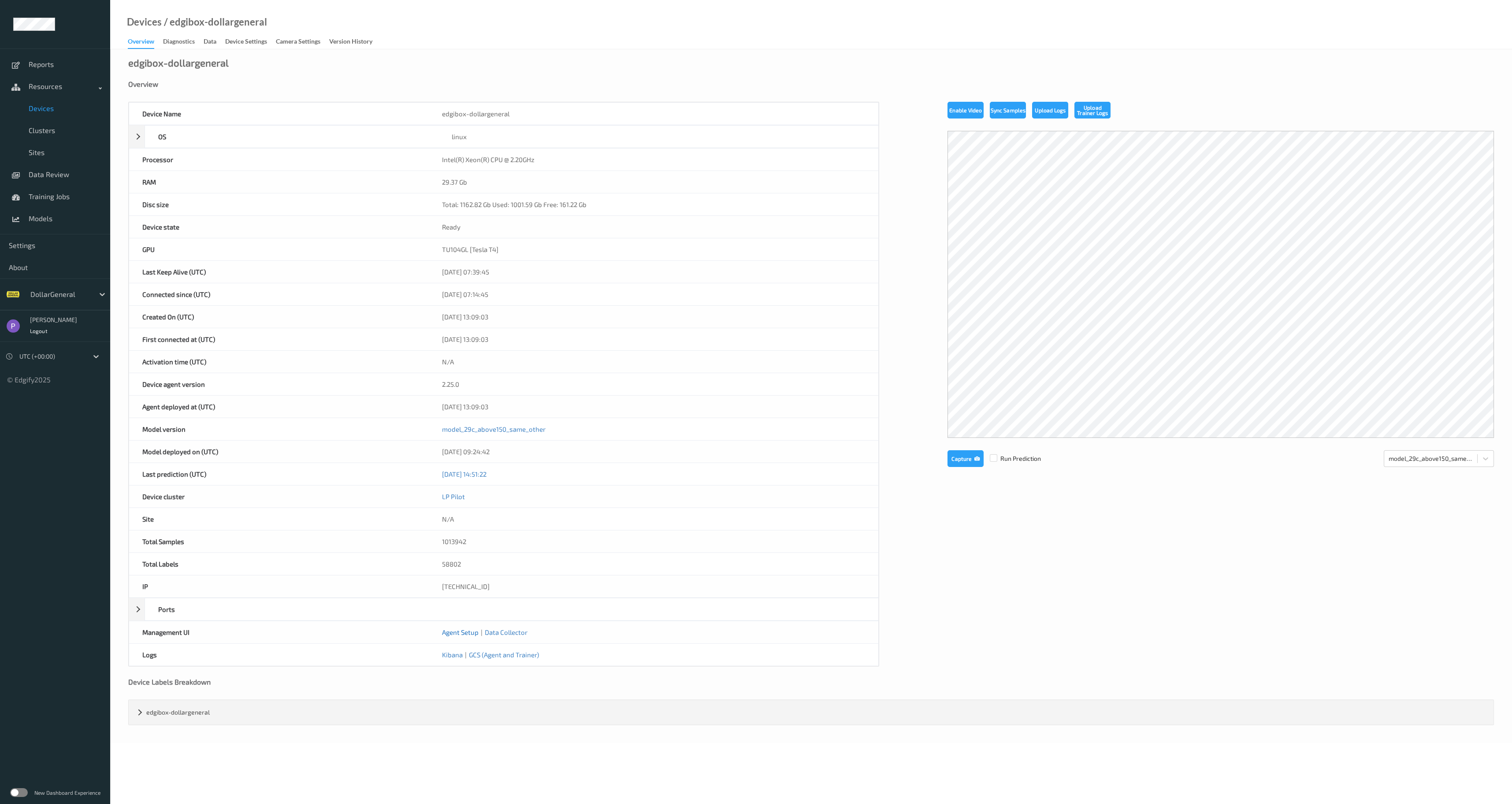
click at [457, 631] on link "Agent Setup" at bounding box center [460, 633] width 36 height 8
click at [471, 629] on link "Agent Setup" at bounding box center [460, 633] width 36 height 8
click at [263, 19] on div "/ edgibox-dollargeneral" at bounding box center [214, 22] width 105 height 9
drag, startPoint x: 268, startPoint y: 22, endPoint x: 170, endPoint y: 25, distance: 98.0
click at [170, 25] on div "Devices / edgibox-dollargeneral Overview Diagnostics Data Device Settings Camer…" at bounding box center [811, 25] width 1402 height 49
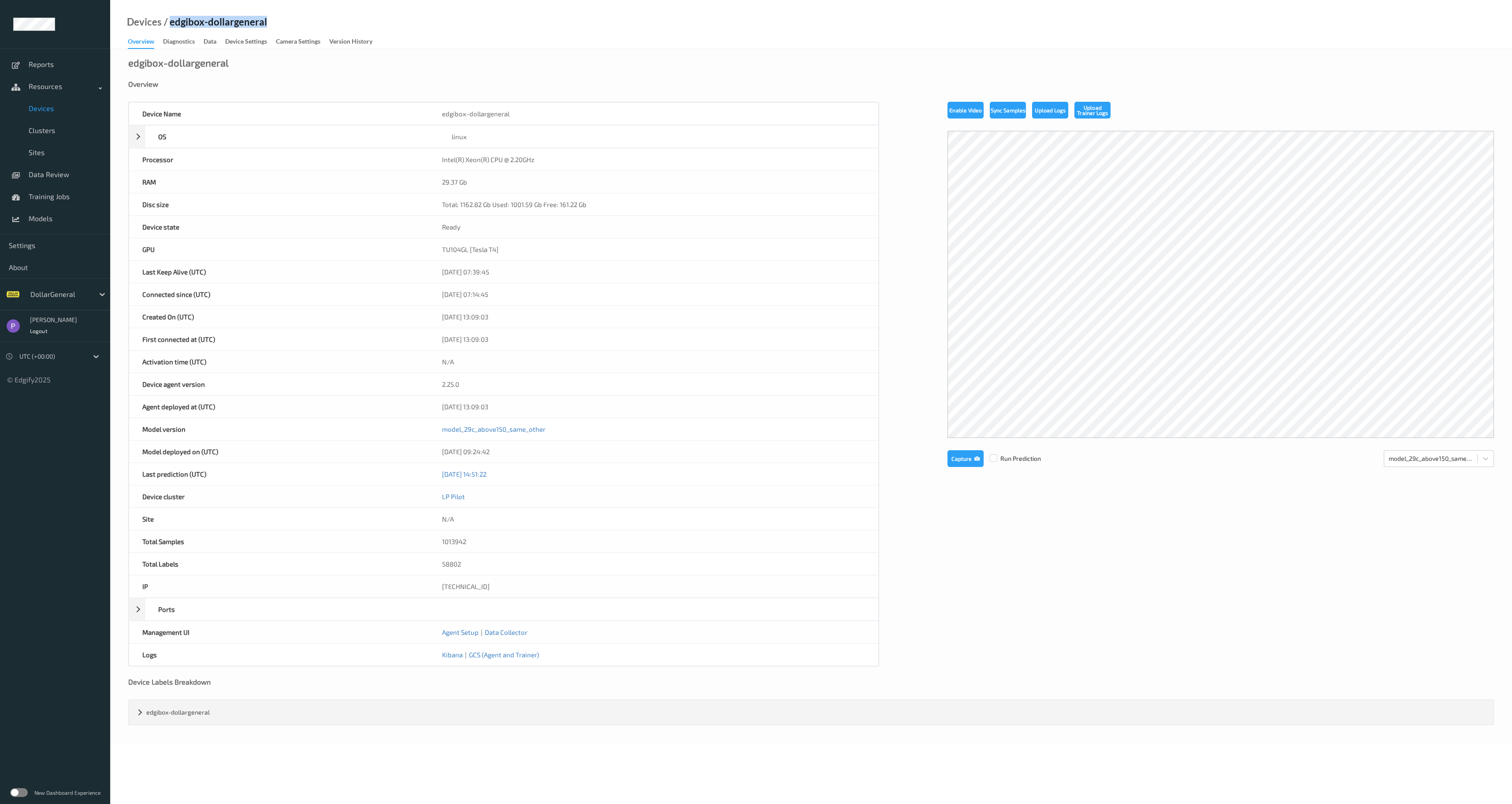
copy div "edgibox-dollargeneral"
click at [463, 629] on link "Agent Setup" at bounding box center [460, 633] width 36 height 8
